Goal: Use online tool/utility: Utilize a website feature to perform a specific function

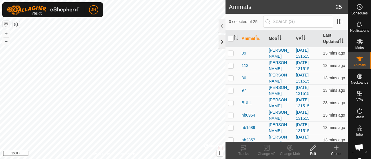
click at [220, 42] on div at bounding box center [221, 42] width 7 height 14
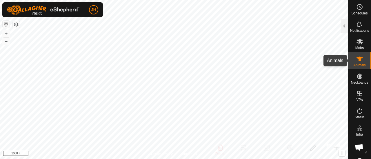
click at [354, 65] on span "Animals" at bounding box center [359, 65] width 12 height 3
click at [341, 27] on div at bounding box center [343, 26] width 7 height 14
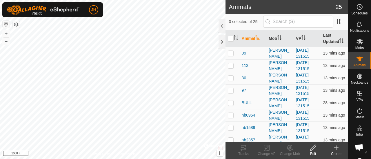
click at [232, 56] on p-checkbox at bounding box center [231, 53] width 6 height 5
checkbox input "true"
click at [240, 147] on icon at bounding box center [243, 148] width 7 height 7
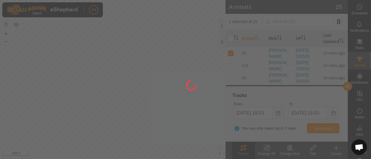
click at [277, 115] on div at bounding box center [185, 79] width 371 height 159
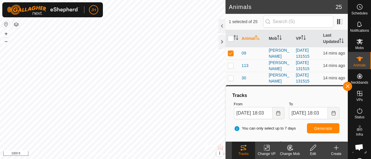
click at [277, 115] on icon "Choose Date" at bounding box center [278, 113] width 5 height 5
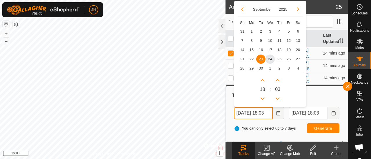
scroll to position [0, 6]
click at [243, 8] on button "Previous Month" at bounding box center [241, 9] width 9 height 9
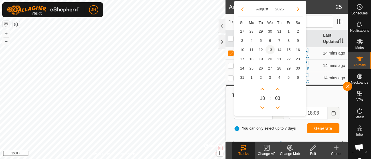
click at [269, 49] on span "13" at bounding box center [269, 49] width 9 height 9
type input "[DATE] 18:03"
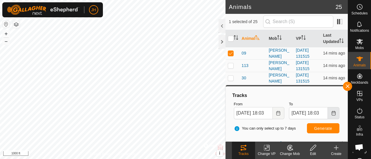
click at [330, 115] on button "Choose Date" at bounding box center [333, 113] width 12 height 12
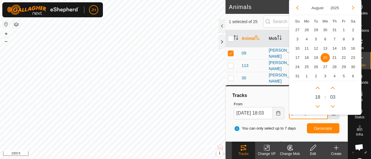
scroll to position [0, 6]
click at [334, 47] on span "14" at bounding box center [333, 48] width 9 height 9
type input "[DATE] 18:03"
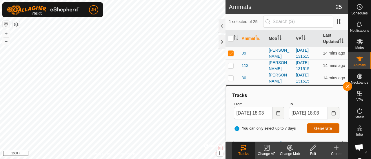
click at [327, 130] on span "Generate" at bounding box center [323, 128] width 18 height 5
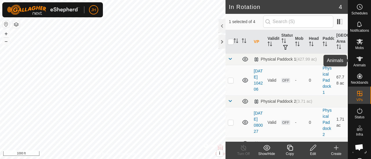
click at [356, 58] on icon at bounding box center [359, 59] width 7 height 7
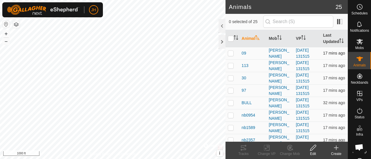
click at [230, 56] on p-checkbox at bounding box center [231, 53] width 6 height 5
checkbox input "true"
click at [242, 150] on icon at bounding box center [243, 148] width 5 height 5
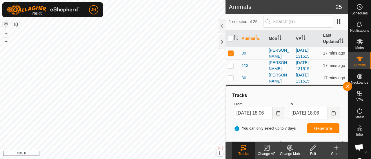
click at [277, 113] on icon "Choose Date" at bounding box center [278, 113] width 4 height 5
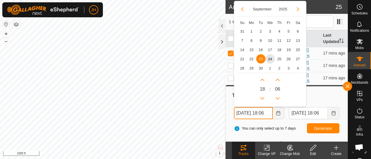
scroll to position [0, 6]
click at [243, 9] on button "Previous Month" at bounding box center [241, 9] width 9 height 9
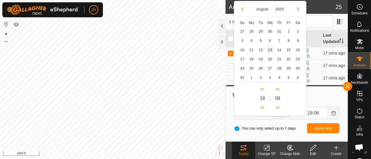
click at [270, 49] on span "13" at bounding box center [269, 49] width 9 height 9
type input "[DATE] 18:06"
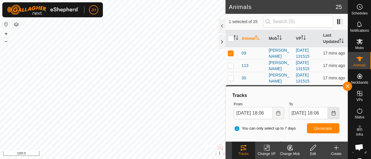
click at [333, 111] on icon "Choose Date" at bounding box center [333, 113] width 5 height 5
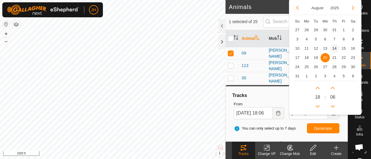
click at [336, 49] on span "14" at bounding box center [333, 48] width 9 height 9
type input "[DATE] 18:06"
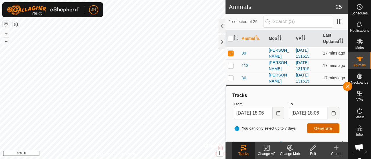
scroll to position [0, 0]
click at [320, 128] on span "Generate" at bounding box center [323, 128] width 18 height 5
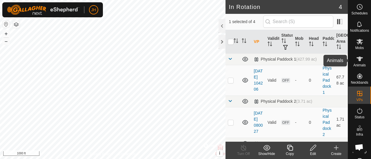
click at [356, 60] on icon at bounding box center [359, 59] width 7 height 7
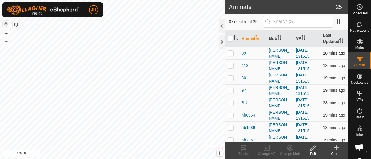
click at [232, 56] on p-checkbox at bounding box center [231, 53] width 6 height 5
checkbox input "true"
click at [240, 151] on icon at bounding box center [243, 148] width 7 height 7
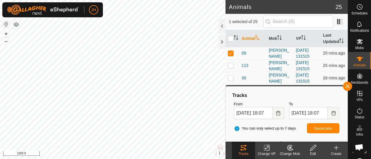
click at [20, 0] on html "JH Schedules Notifications Mobs Animals Neckbands VPs Status Infra Heatmap Help…" at bounding box center [185, 79] width 371 height 159
click at [30, 9] on div "JH Schedules Notifications Mobs Animals Neckbands VPs Status Infra Heatmap Help…" at bounding box center [185, 79] width 371 height 159
click at [348, 89] on button "button" at bounding box center [346, 86] width 9 height 9
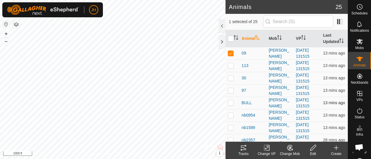
click at [229, 105] on p-checkbox at bounding box center [231, 103] width 6 height 5
checkbox input "true"
click at [233, 93] on p-checkbox at bounding box center [231, 90] width 6 height 5
checkbox input "true"
click at [352, 153] on span "Heatmap" at bounding box center [359, 152] width 14 height 3
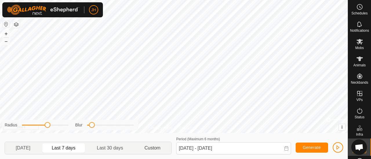
click at [155, 152] on p-togglebutton "Custom" at bounding box center [152, 148] width 37 height 12
click at [287, 151] on span at bounding box center [286, 148] width 5 height 5
click at [285, 148] on icon at bounding box center [286, 148] width 5 height 5
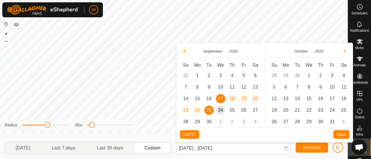
click at [184, 53] on button "Previous Month" at bounding box center [184, 51] width 9 height 9
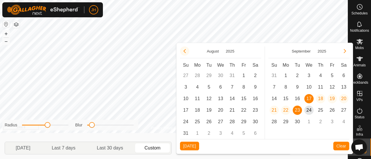
click at [183, 54] on button "Previous Month" at bounding box center [184, 51] width 9 height 9
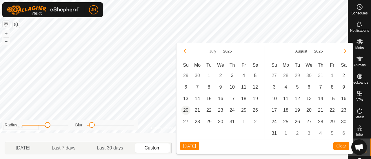
click at [187, 110] on span "20" at bounding box center [185, 110] width 9 height 9
click at [185, 111] on span "20" at bounding box center [185, 110] width 9 height 9
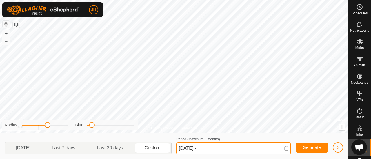
type input "[DATE] -"
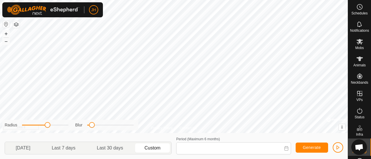
click at [287, 151] on span at bounding box center [286, 148] width 5 height 5
click at [285, 149] on icon at bounding box center [286, 148] width 5 height 5
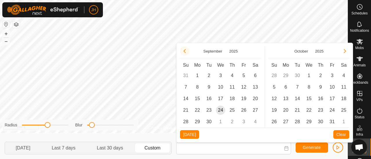
click at [185, 52] on button "Previous Month" at bounding box center [184, 51] width 9 height 9
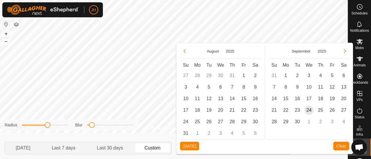
click at [185, 52] on button "Previous Month" at bounding box center [184, 51] width 9 height 9
click at [199, 109] on span "21" at bounding box center [196, 110] width 9 height 9
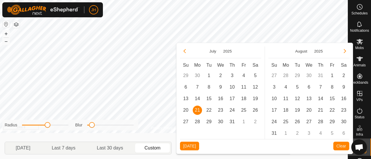
click at [198, 111] on span "21" at bounding box center [196, 110] width 9 height 9
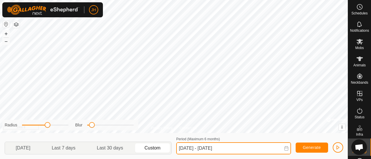
click at [184, 148] on input "[DATE] - [DATE]" at bounding box center [233, 149] width 115 height 12
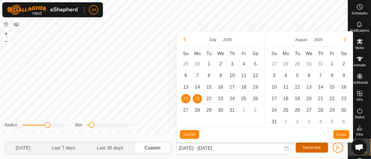
click at [300, 150] on button "Generate" at bounding box center [311, 148] width 32 height 10
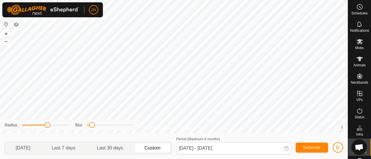
click at [36, 125] on span at bounding box center [35, 125] width 26 height 1
drag, startPoint x: 36, startPoint y: 127, endPoint x: 34, endPoint y: 126, distance: 3.0
click at [34, 126] on span at bounding box center [33, 125] width 6 height 6
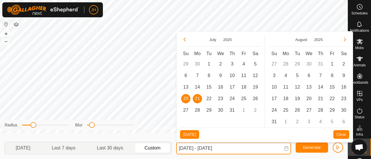
click at [184, 149] on input "[DATE] - [DATE]" at bounding box center [233, 149] width 115 height 12
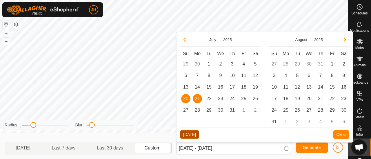
click at [183, 133] on button "[DATE]" at bounding box center [189, 135] width 19 height 9
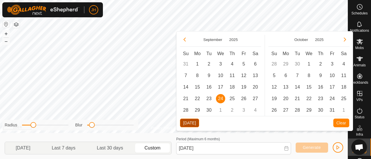
click at [188, 122] on button "[DATE]" at bounding box center [189, 123] width 19 height 9
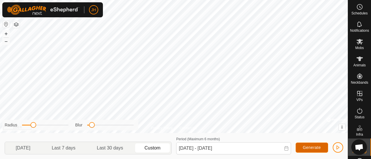
click at [310, 148] on span "Generate" at bounding box center [311, 148] width 18 height 5
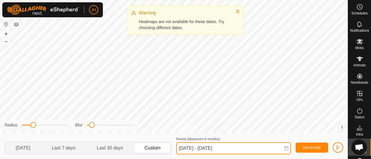
click at [193, 149] on input "[DATE] - [DATE]" at bounding box center [233, 149] width 115 height 12
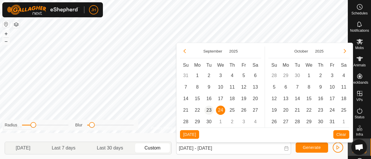
click at [207, 108] on span "23" at bounding box center [208, 110] width 9 height 9
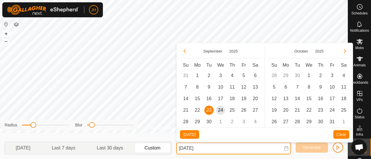
click at [212, 147] on input "[DATE]" at bounding box center [233, 149] width 115 height 12
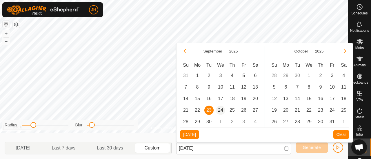
click at [222, 110] on span "24" at bounding box center [220, 110] width 9 height 9
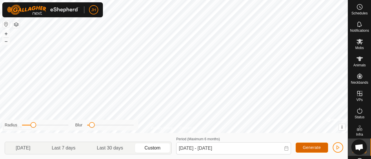
click at [304, 145] on button "Generate" at bounding box center [311, 148] width 32 height 10
click at [96, 126] on span at bounding box center [95, 125] width 6 height 6
drag, startPoint x: 35, startPoint y: 125, endPoint x: 39, endPoint y: 125, distance: 4.3
click at [39, 125] on span at bounding box center [38, 125] width 6 height 6
click at [36, 125] on span at bounding box center [35, 125] width 6 height 6
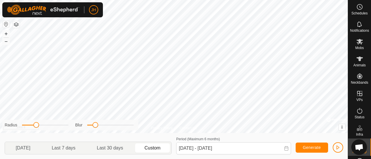
click at [285, 150] on icon at bounding box center [286, 148] width 5 height 5
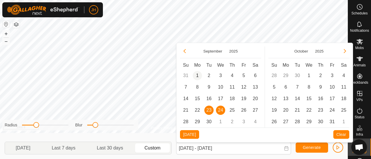
click at [198, 74] on span "1" at bounding box center [196, 75] width 9 height 9
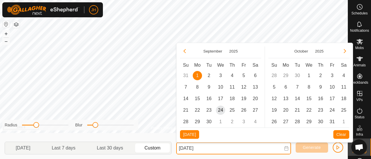
click at [212, 148] on input "[DATE]" at bounding box center [233, 149] width 115 height 12
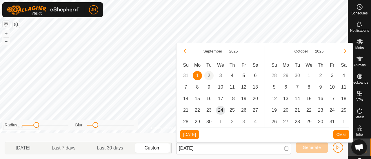
click at [209, 77] on span "2" at bounding box center [208, 75] width 9 height 9
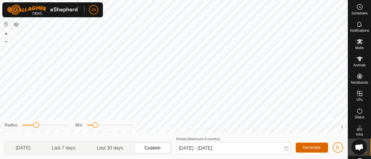
click at [309, 148] on span "Generate" at bounding box center [311, 148] width 18 height 5
click at [285, 148] on icon at bounding box center [286, 148] width 5 height 5
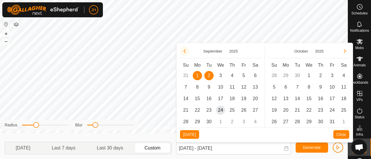
click at [183, 49] on button "Previous Month" at bounding box center [184, 51] width 9 height 9
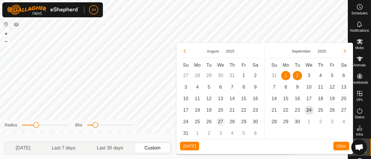
click at [222, 122] on span "27" at bounding box center [220, 122] width 9 height 9
click at [221, 121] on span "27" at bounding box center [220, 122] width 9 height 9
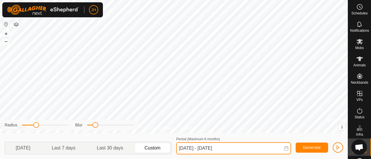
click at [215, 149] on input "[DATE] - [DATE]" at bounding box center [233, 149] width 115 height 12
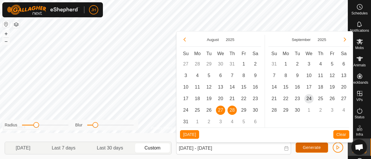
click at [312, 146] on span "Generate" at bounding box center [311, 148] width 18 height 5
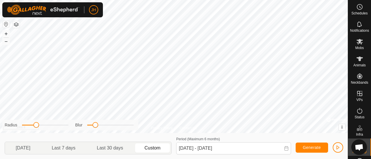
click at [286, 148] on icon at bounding box center [286, 148] width 4 height 5
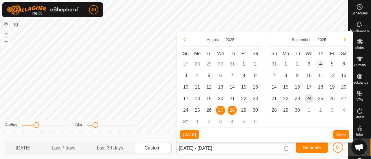
click at [322, 65] on span "4" at bounding box center [320, 64] width 9 height 9
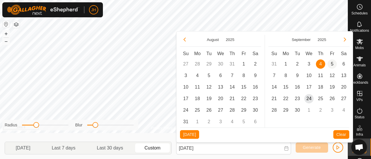
click at [332, 62] on span "5" at bounding box center [331, 64] width 9 height 9
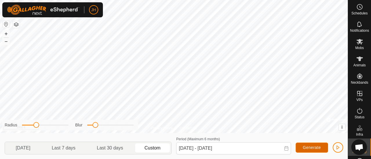
click at [315, 145] on button "Generate" at bounding box center [311, 148] width 32 height 10
click at [287, 151] on icon at bounding box center [286, 148] width 5 height 5
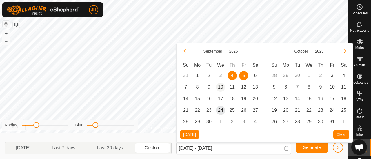
click at [219, 87] on span "10" at bounding box center [220, 87] width 9 height 9
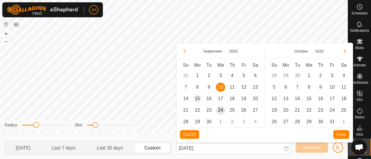
click at [199, 99] on span "15" at bounding box center [196, 98] width 9 height 9
type input "[DATE] - [DATE]"
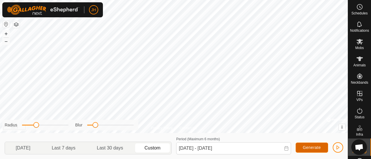
click at [309, 146] on span "Generate" at bounding box center [311, 148] width 18 height 5
